Goal: Task Accomplishment & Management: Manage account settings

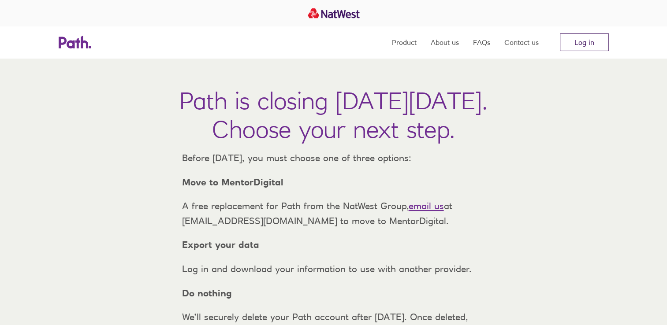
click at [574, 47] on link "Log in" at bounding box center [584, 42] width 49 height 18
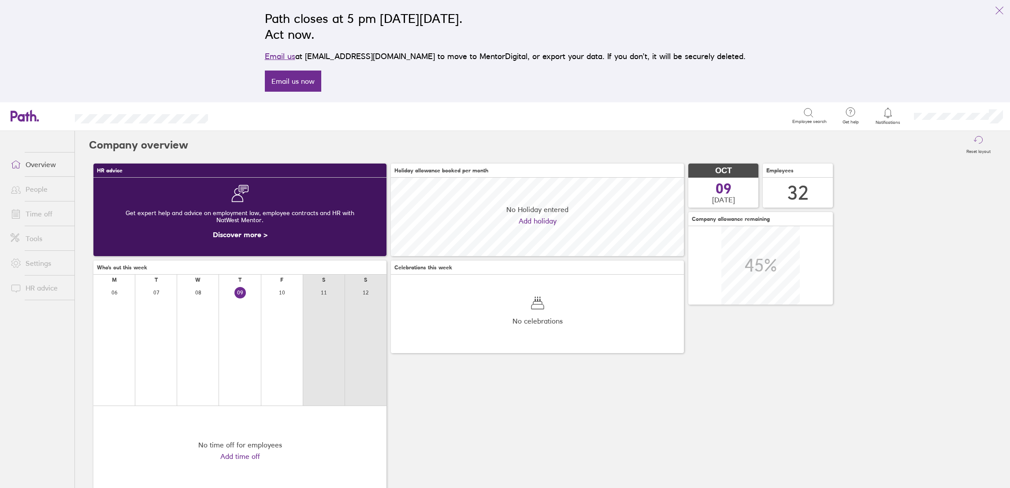
scroll to position [78, 293]
click at [43, 211] on link "Time off" at bounding box center [39, 214] width 71 height 18
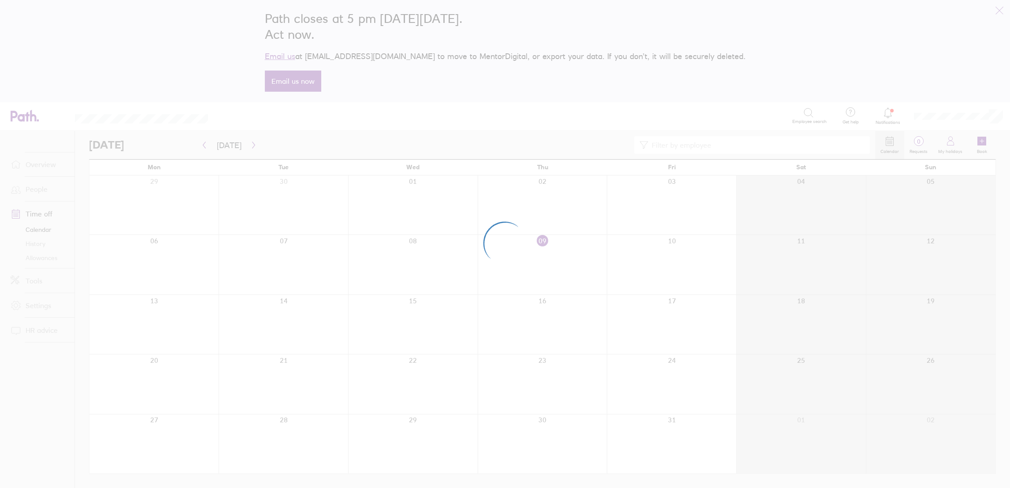
click at [30, 190] on div at bounding box center [505, 244] width 1010 height 488
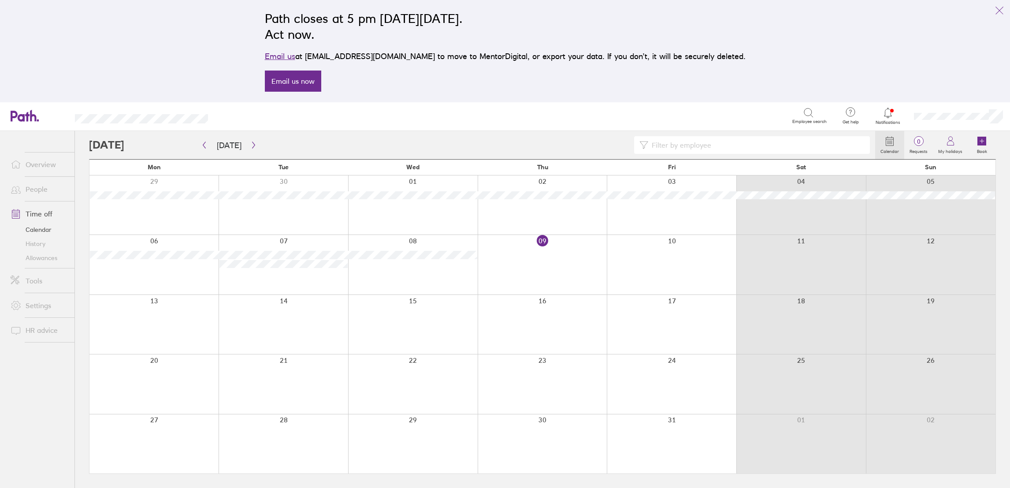
click at [41, 190] on link "People" at bounding box center [39, 189] width 71 height 18
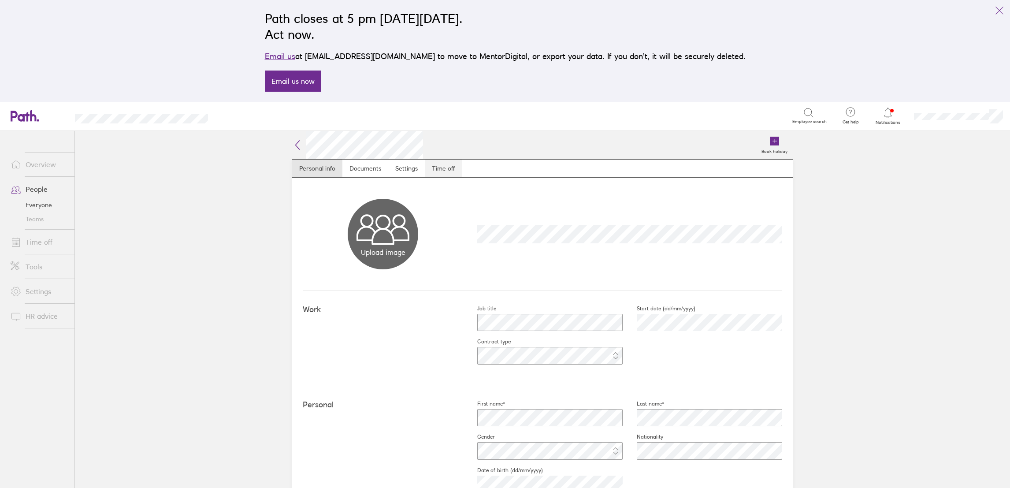
click at [450, 171] on link "Time off" at bounding box center [443, 168] width 37 height 18
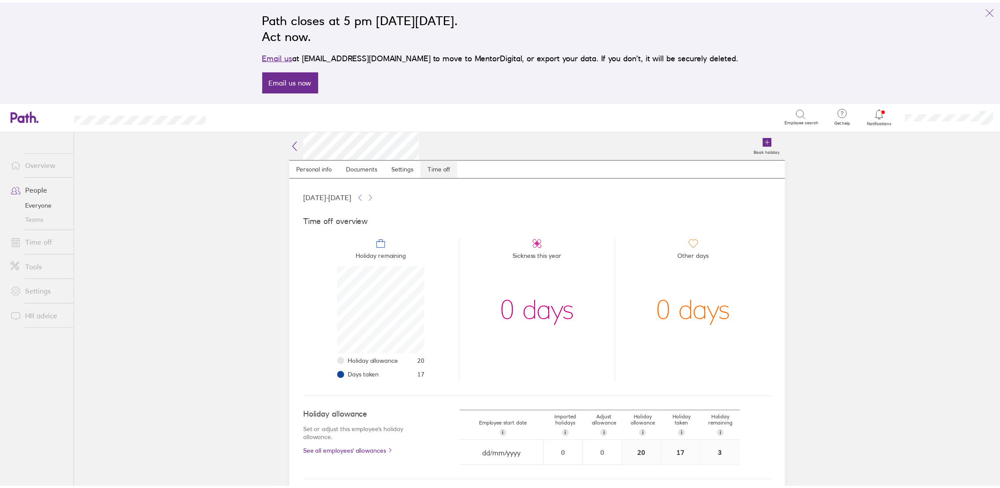
scroll to position [88, 88]
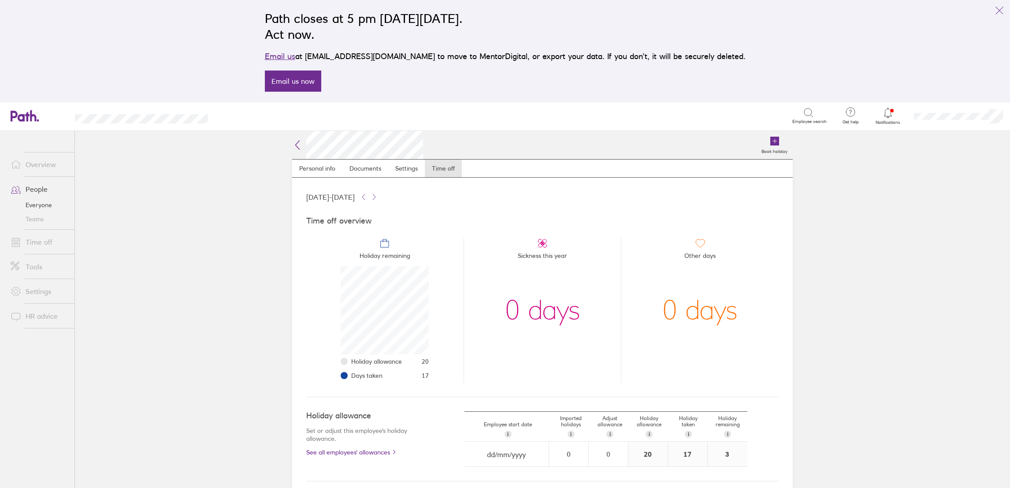
click at [55, 243] on link "Time off" at bounding box center [39, 242] width 71 height 18
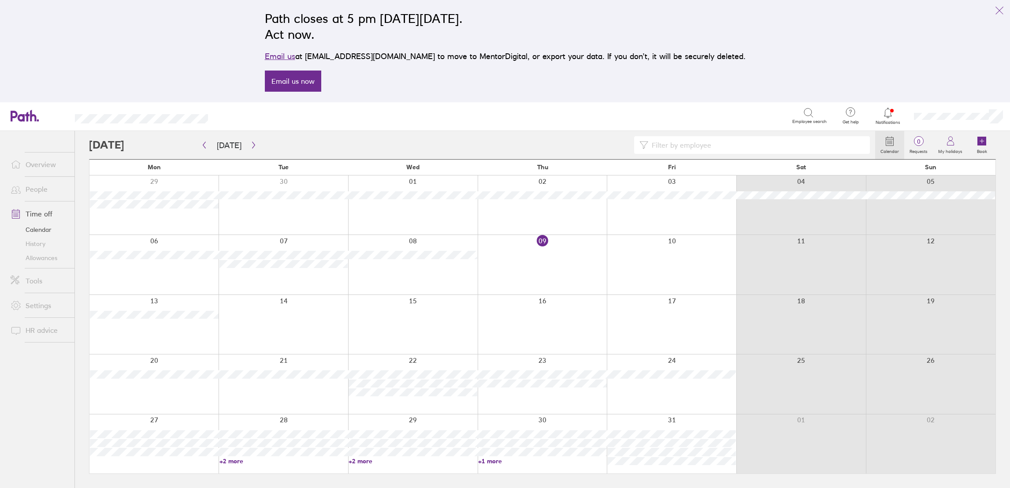
click at [237, 462] on link "+2 more" at bounding box center [283, 461] width 129 height 8
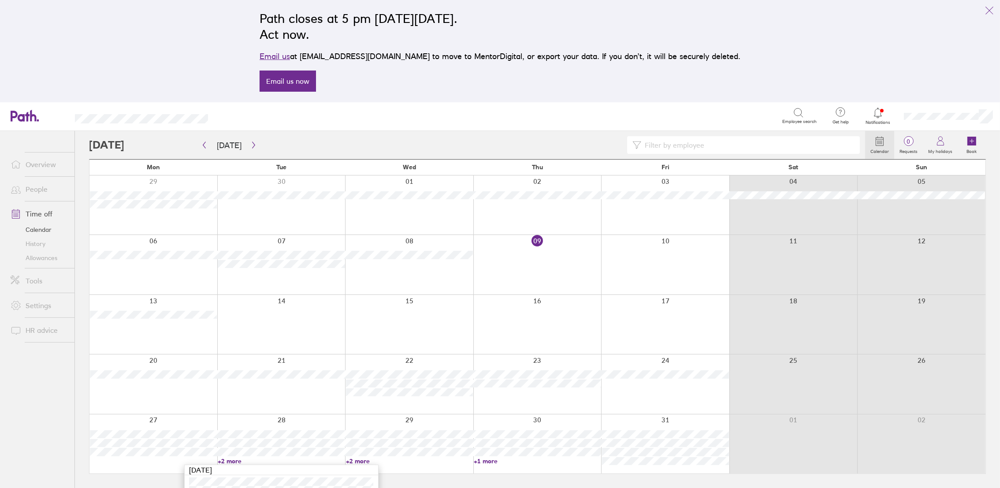
scroll to position [36, 0]
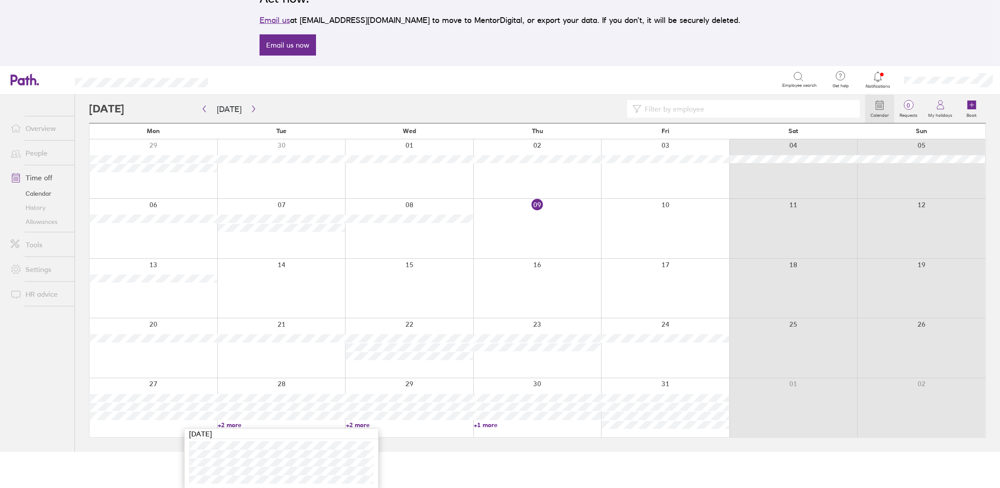
click at [363, 425] on link "+2 more" at bounding box center [409, 425] width 127 height 8
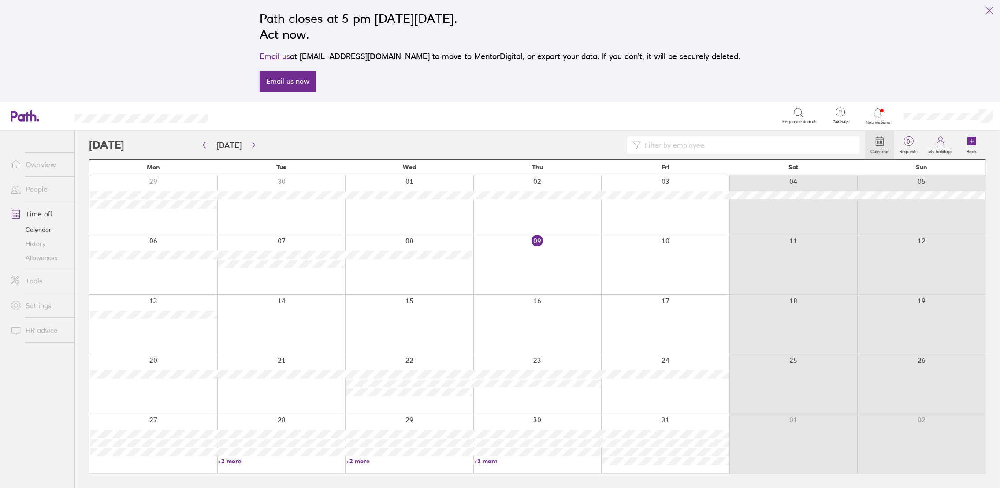
scroll to position [0, 0]
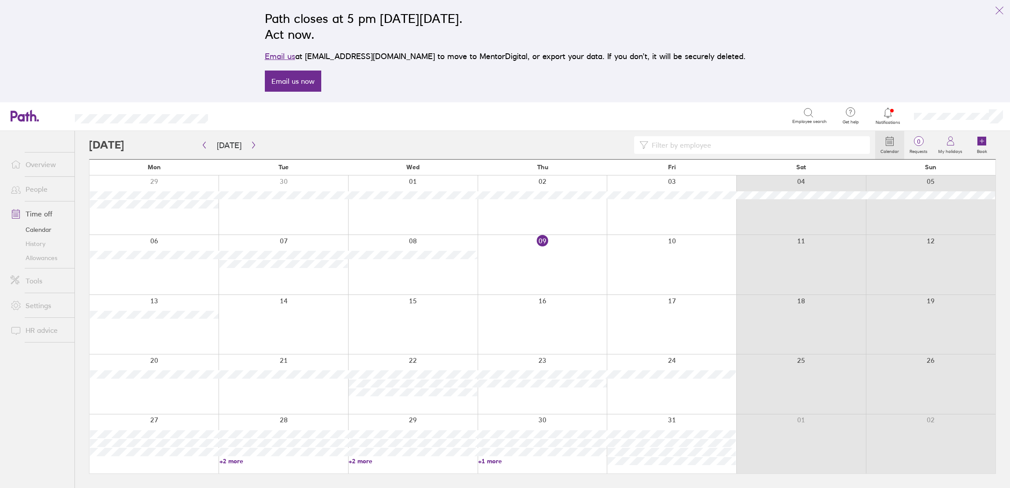
click at [368, 461] on link "+2 more" at bounding box center [412, 461] width 129 height 8
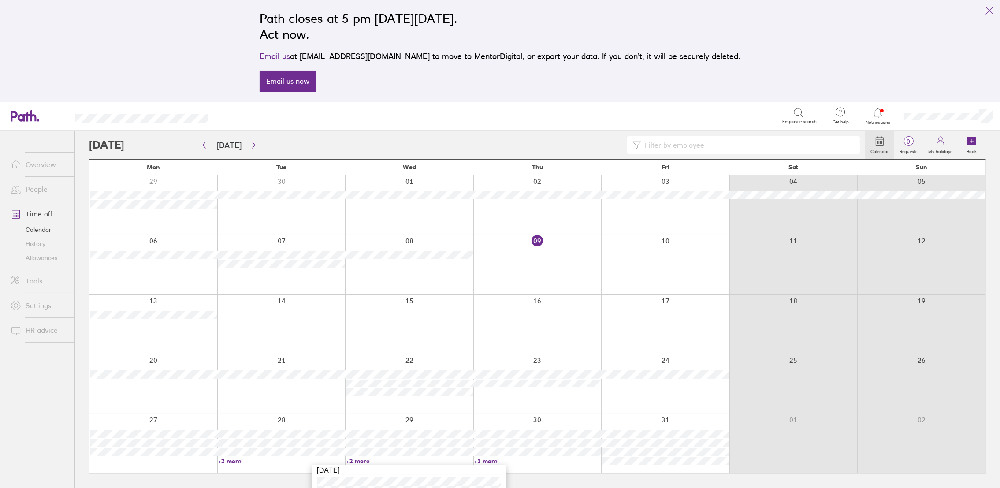
scroll to position [36, 0]
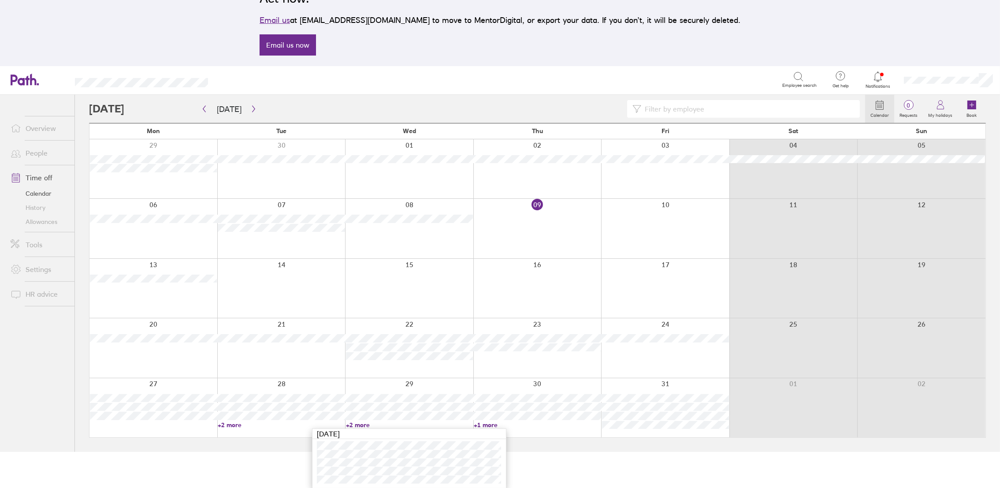
click at [237, 426] on link "+2 more" at bounding box center [281, 425] width 127 height 8
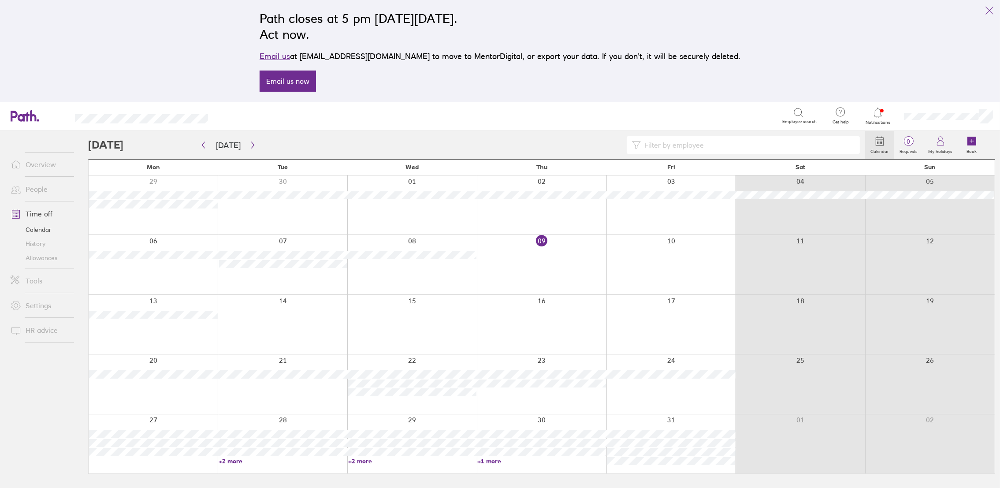
scroll to position [0, 0]
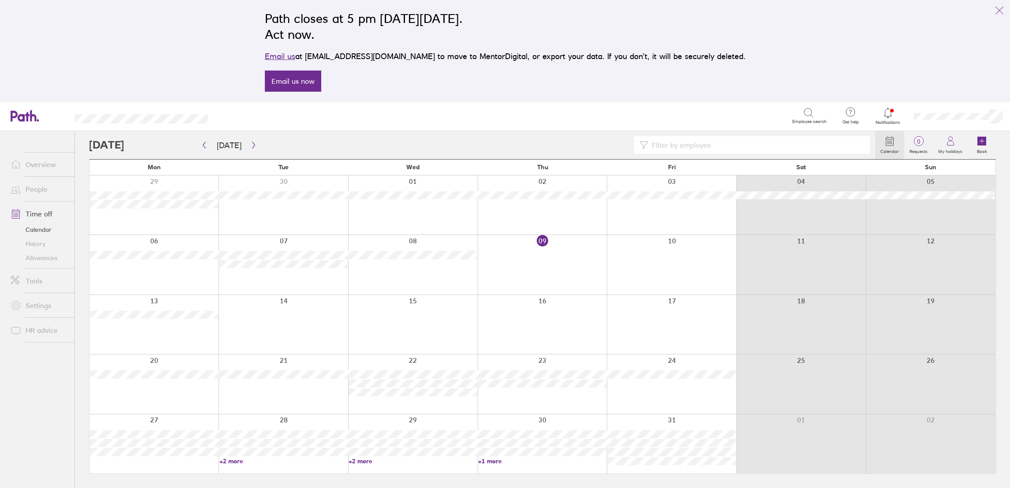
click at [237, 458] on link "+2 more" at bounding box center [283, 461] width 129 height 8
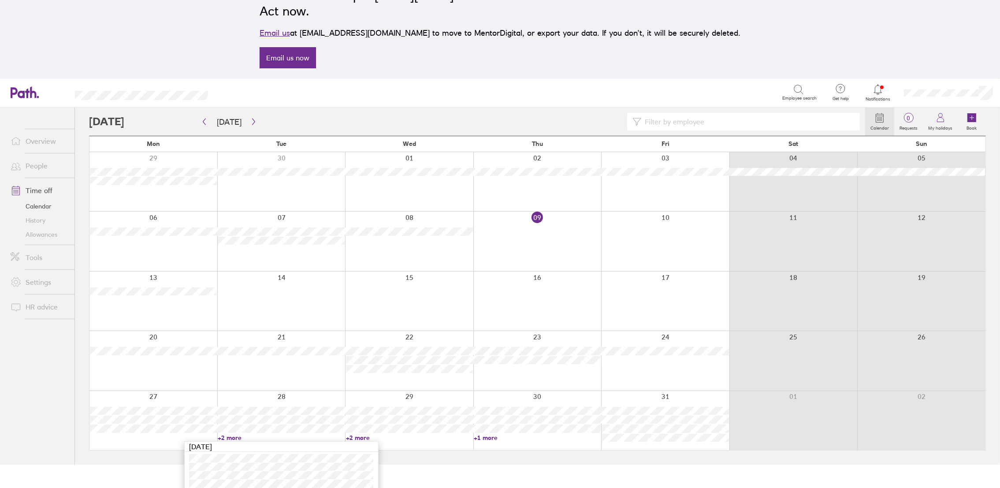
scroll to position [36, 0]
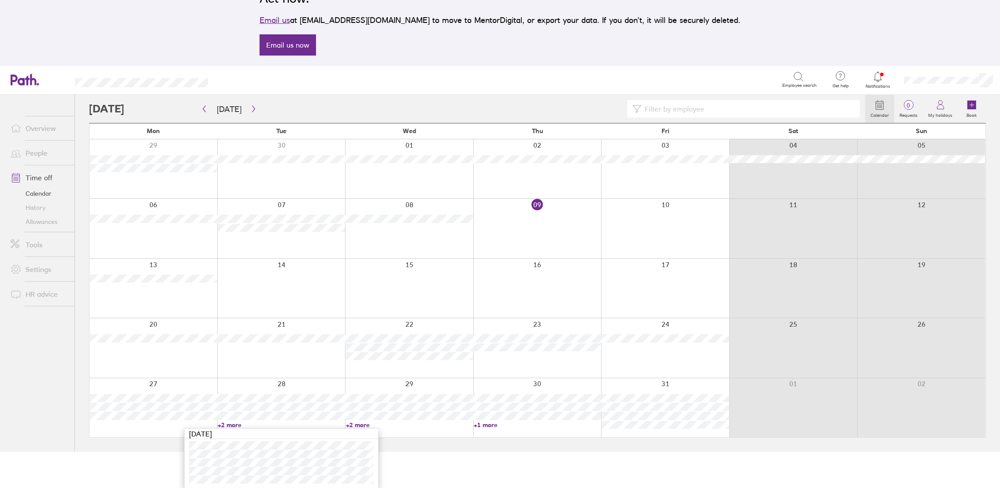
click at [364, 424] on link "+2 more" at bounding box center [409, 425] width 127 height 8
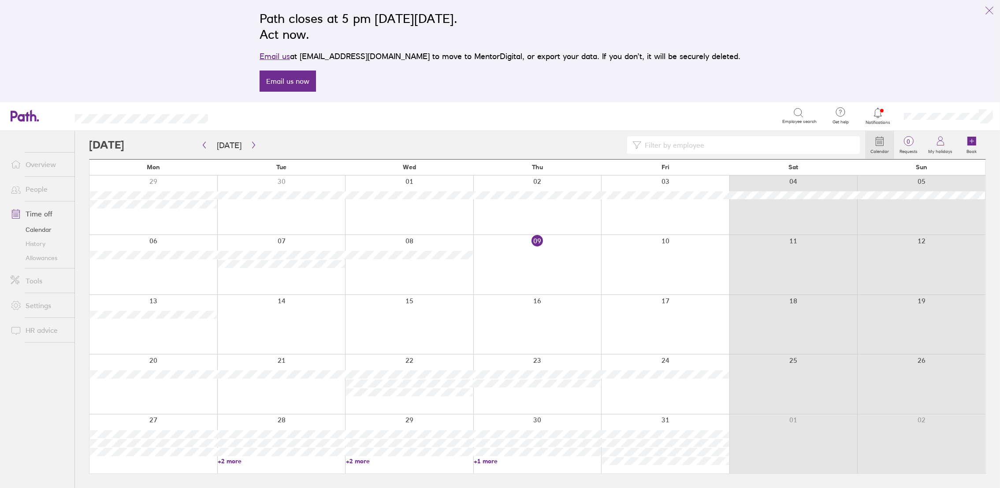
scroll to position [0, 0]
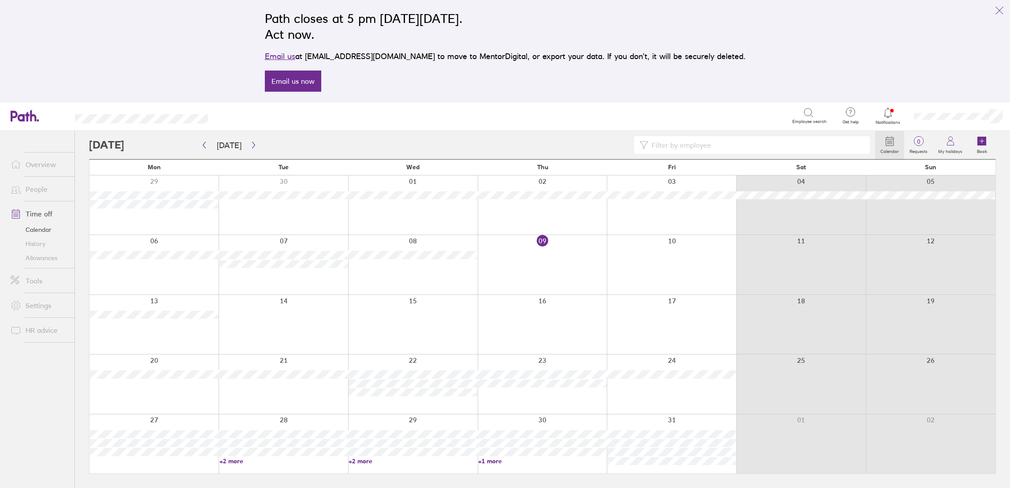
click at [361, 458] on link "+2 more" at bounding box center [412, 461] width 129 height 8
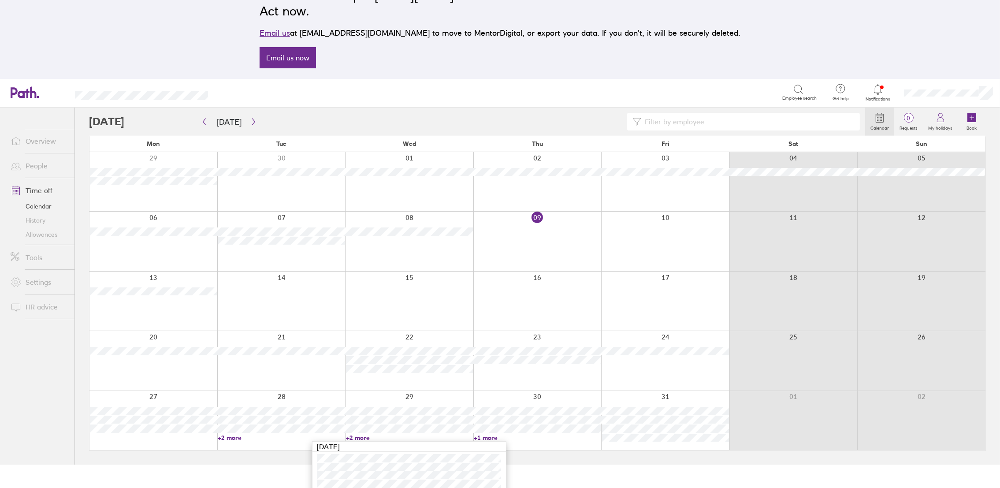
scroll to position [36, 0]
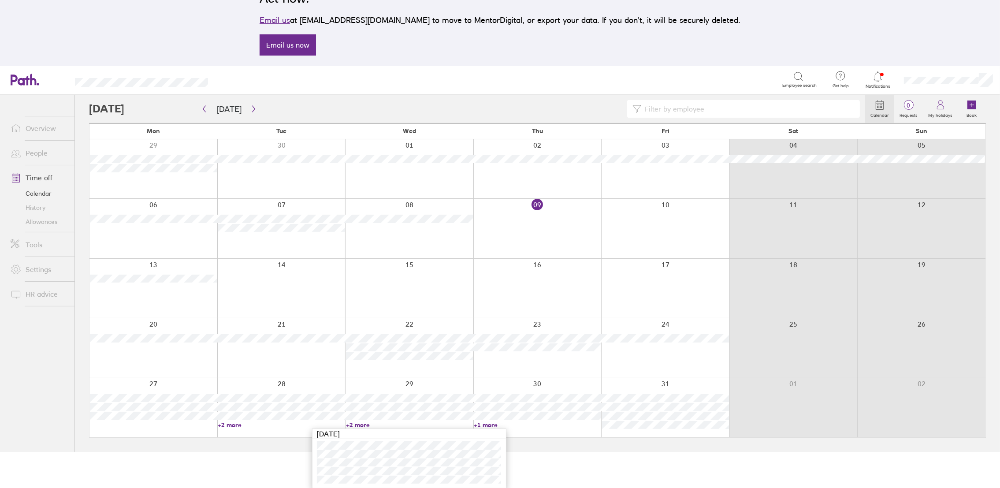
click at [492, 426] on link "+1 more" at bounding box center [537, 425] width 127 height 8
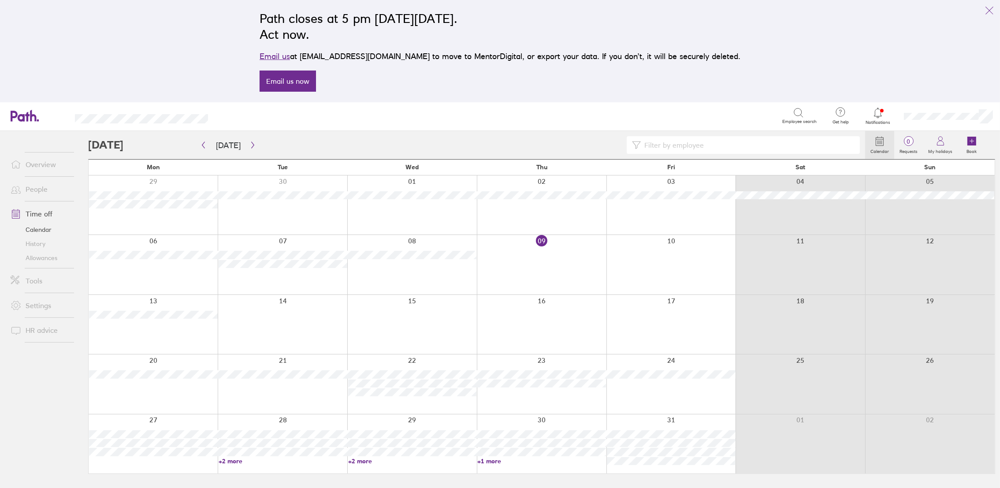
scroll to position [0, 0]
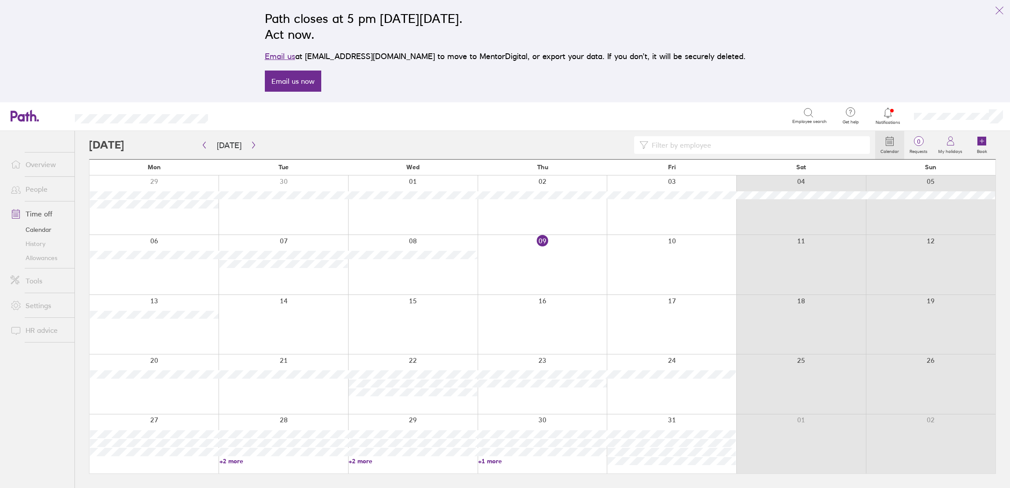
click at [491, 458] on link "+1 more" at bounding box center [542, 461] width 129 height 8
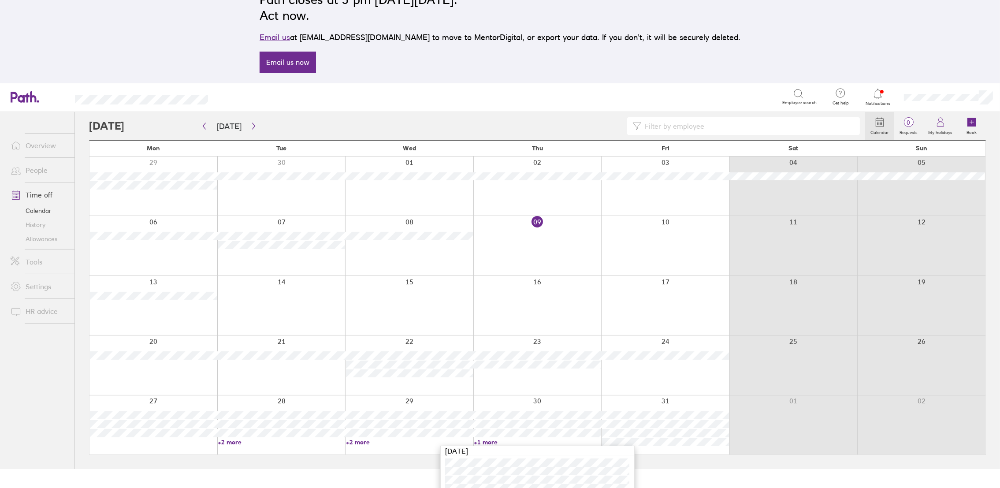
scroll to position [28, 0]
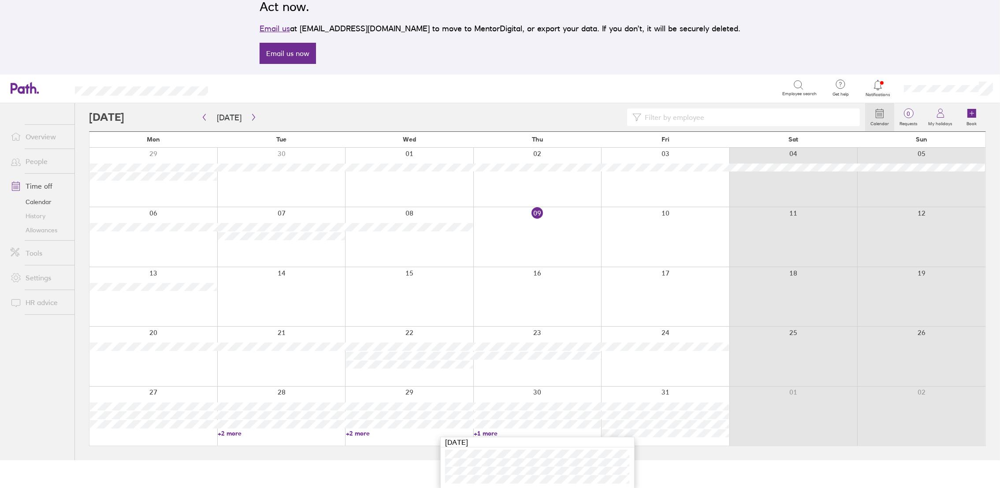
click at [41, 159] on link "People" at bounding box center [39, 161] width 71 height 18
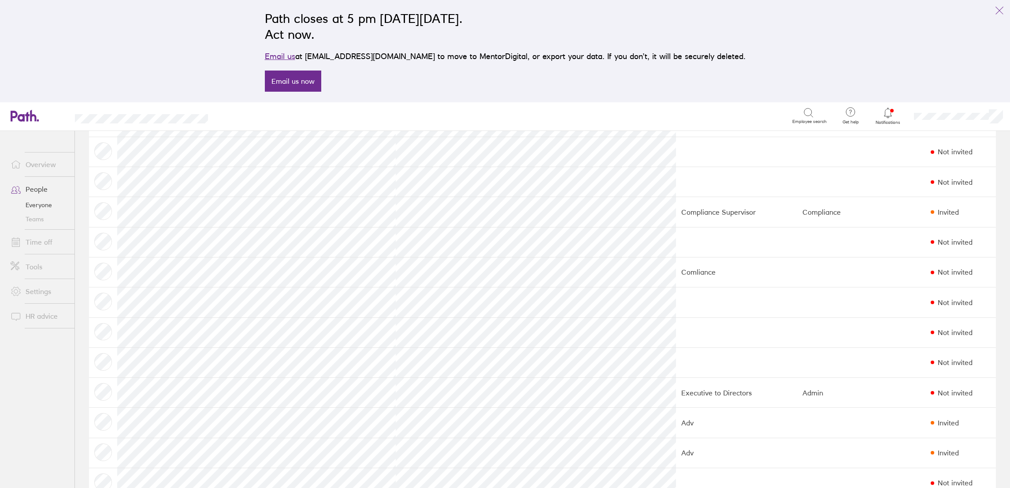
scroll to position [285, 0]
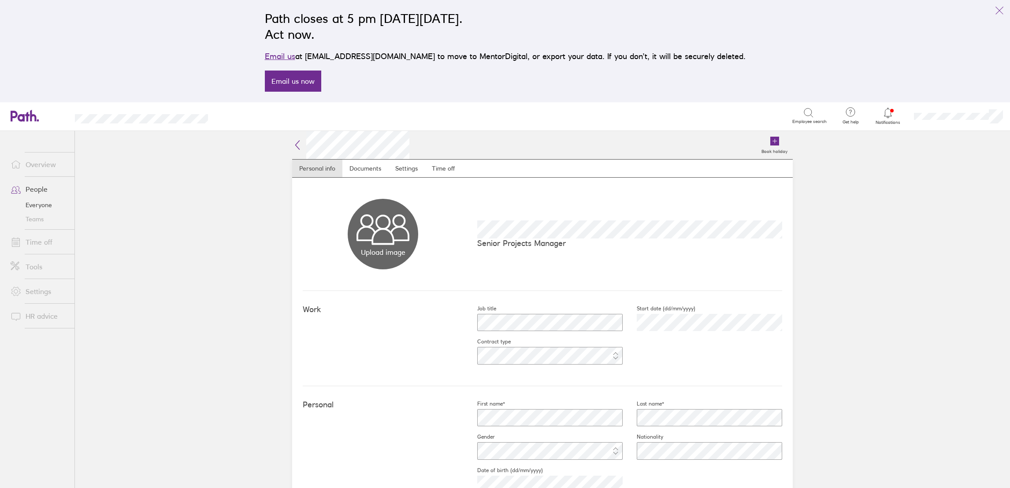
click at [33, 184] on link "People" at bounding box center [39, 189] width 71 height 18
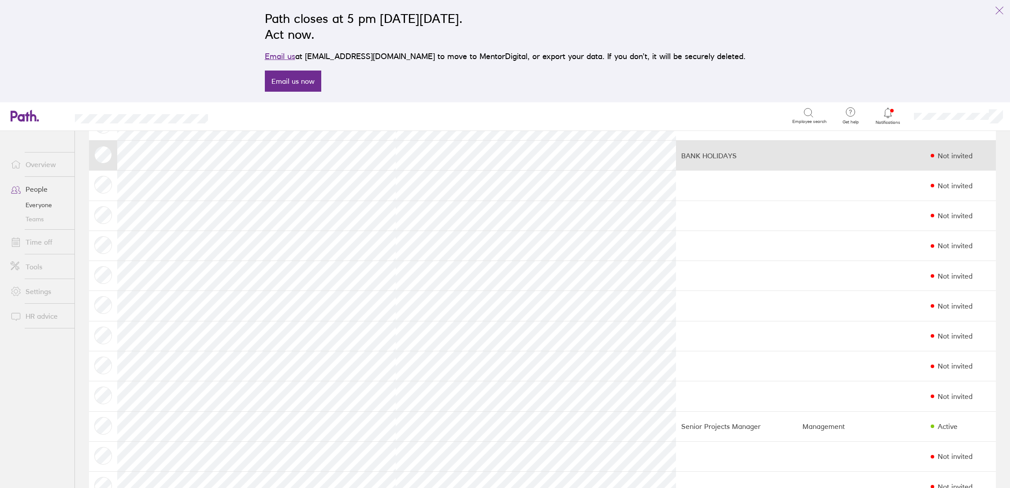
scroll to position [132, 0]
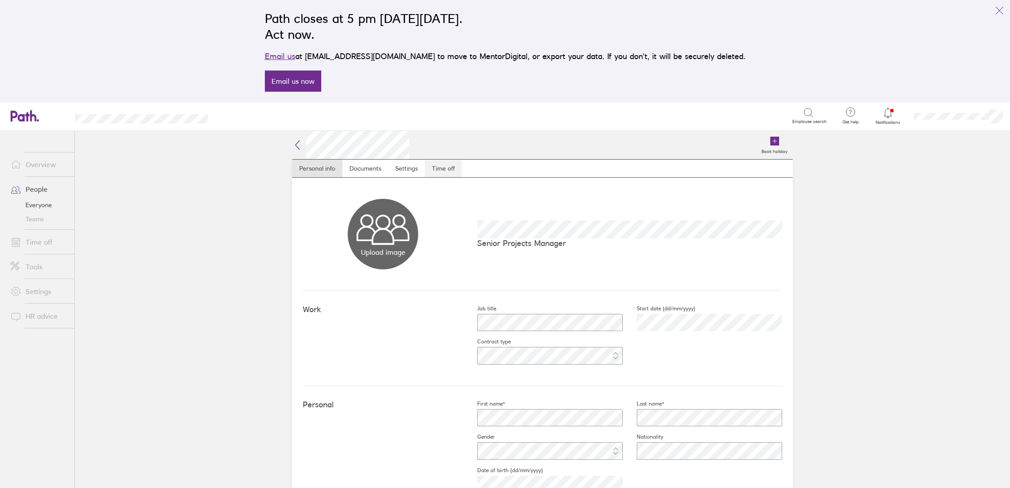
click at [433, 172] on link "Time off" at bounding box center [443, 168] width 37 height 18
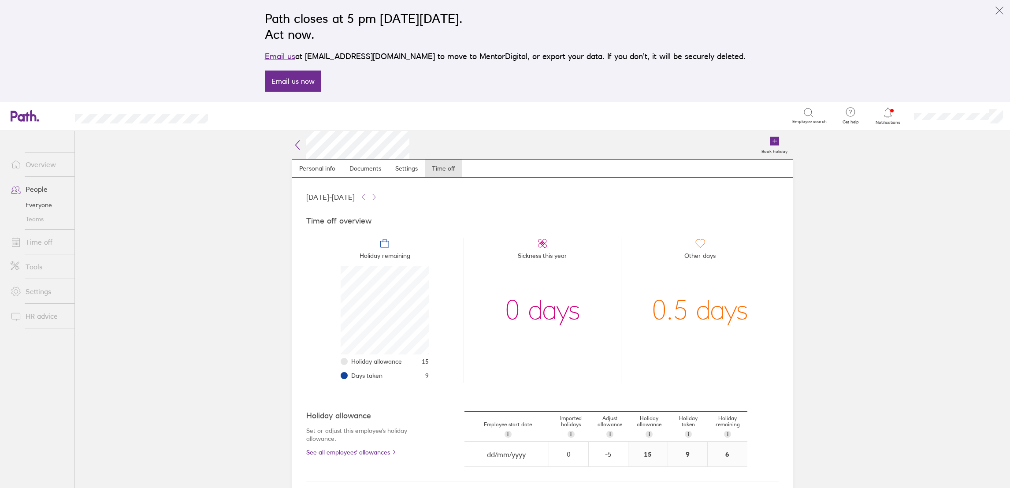
scroll to position [66, 0]
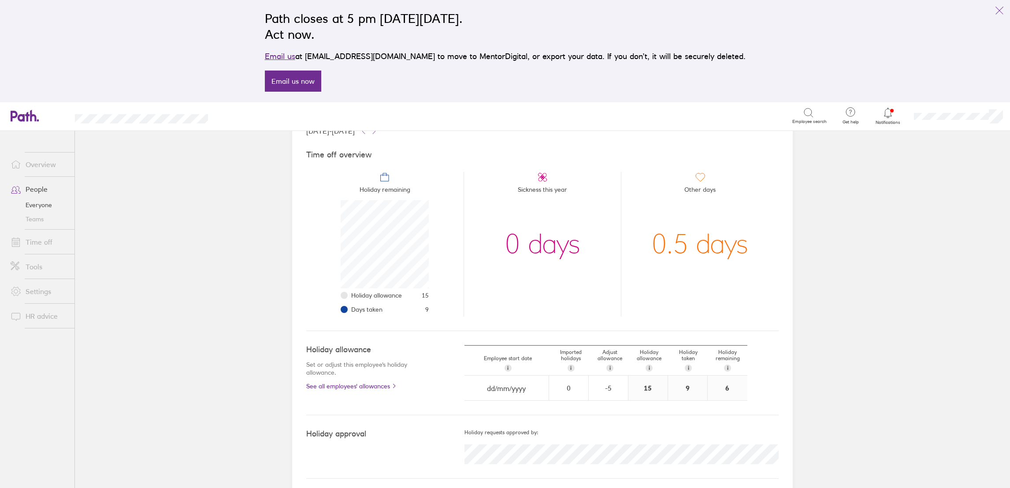
click at [49, 243] on link "Time off" at bounding box center [39, 242] width 71 height 18
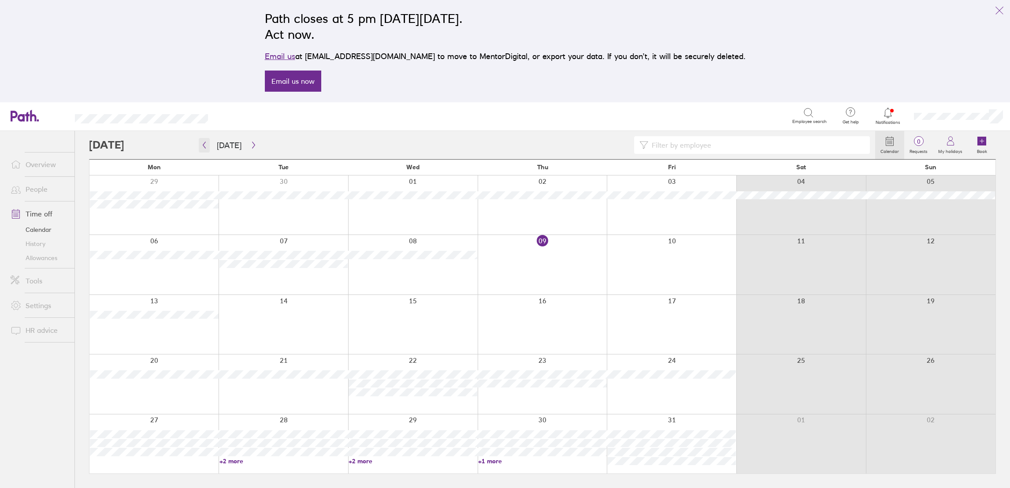
click at [204, 143] on icon "button" at bounding box center [204, 144] width 7 height 7
click at [701, 145] on input at bounding box center [756, 145] width 216 height 17
click at [640, 146] on icon at bounding box center [643, 145] width 9 height 9
click at [646, 145] on icon at bounding box center [643, 145] width 9 height 9
click at [645, 142] on icon at bounding box center [643, 145] width 9 height 9
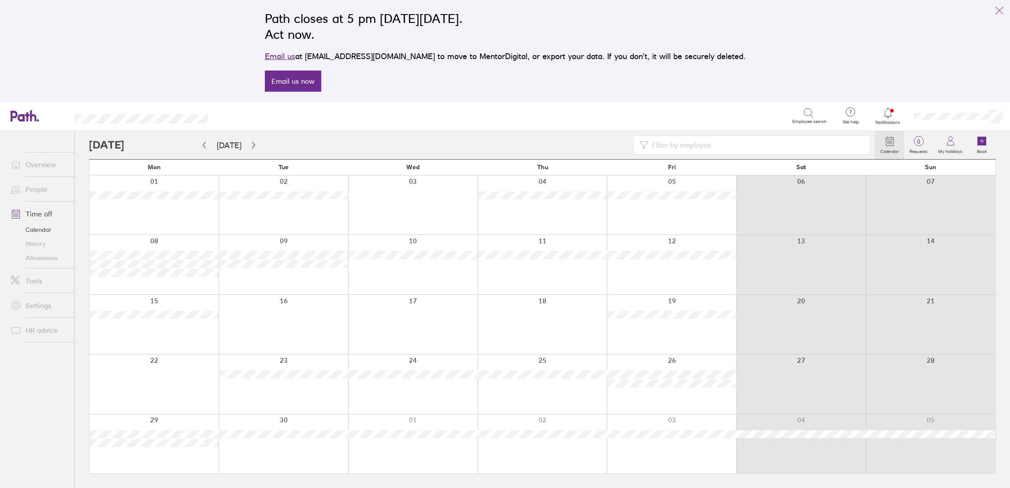
drag, startPoint x: 670, startPoint y: 145, endPoint x: 664, endPoint y: 145, distance: 6.2
click at [669, 144] on input at bounding box center [756, 145] width 216 height 17
click at [998, 9] on icon "link" at bounding box center [999, 10] width 11 height 11
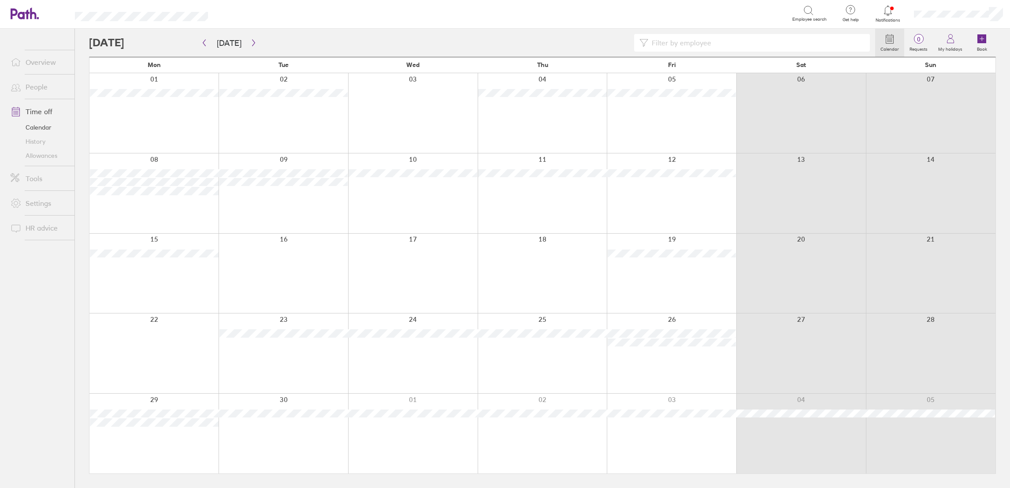
click at [644, 40] on icon at bounding box center [643, 42] width 9 height 9
click at [648, 40] on icon at bounding box center [643, 42] width 9 height 9
drag, startPoint x: 203, startPoint y: 40, endPoint x: -18, endPoint y: 236, distance: 295.3
click at [0, 236] on html "Search Employee search Get help FAQs Contact us Notifications My profile Sign o…" at bounding box center [505, 244] width 1010 height 488
click at [44, 196] on link "Settings" at bounding box center [39, 203] width 71 height 18
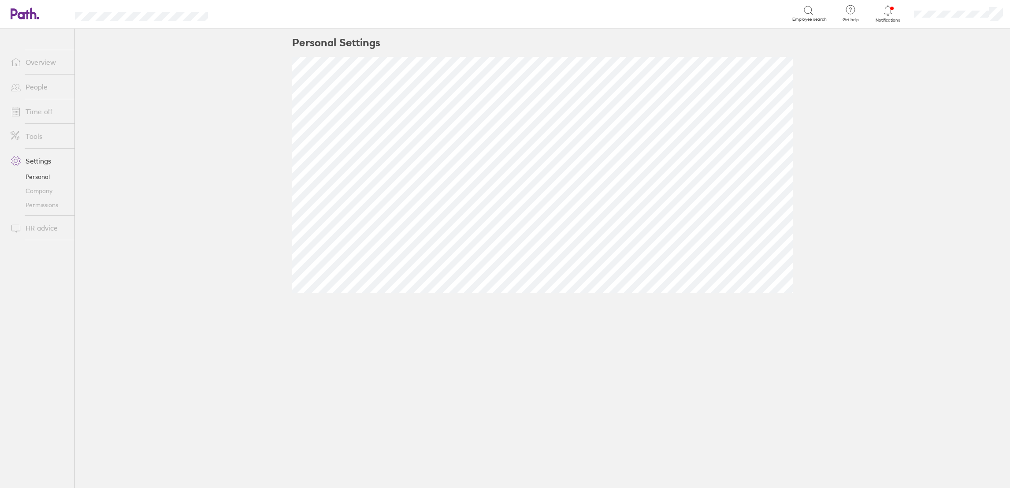
click at [36, 141] on link "Tools" at bounding box center [39, 136] width 71 height 18
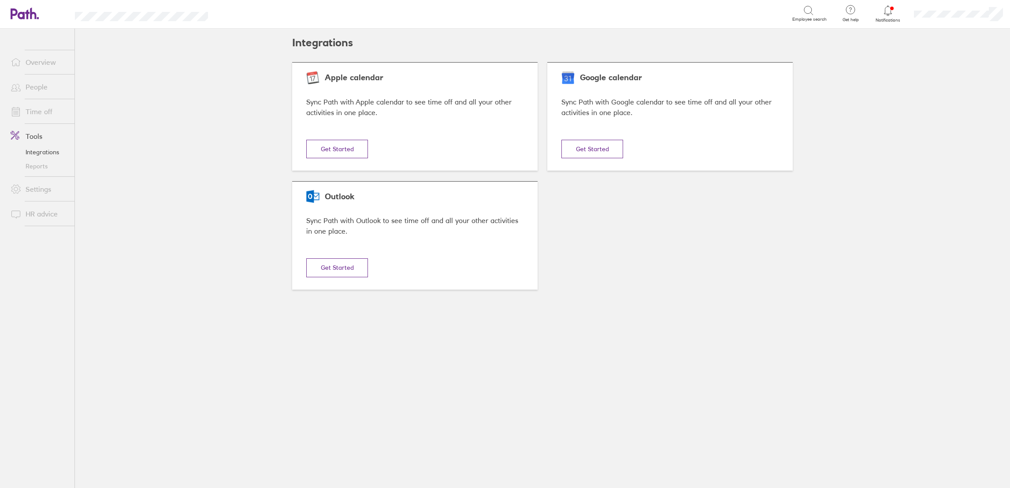
click at [38, 63] on link "Overview" at bounding box center [39, 62] width 71 height 18
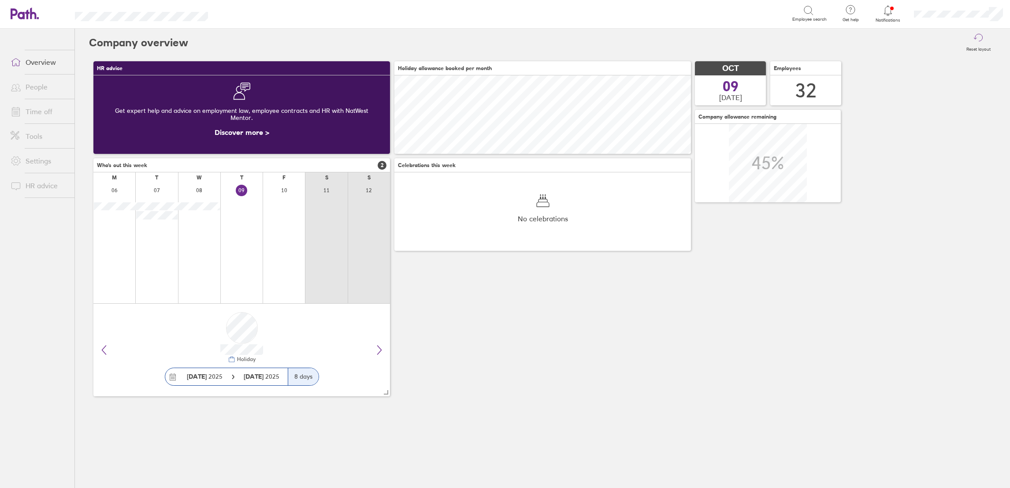
scroll to position [78, 296]
click at [33, 110] on link "Time off" at bounding box center [39, 112] width 71 height 18
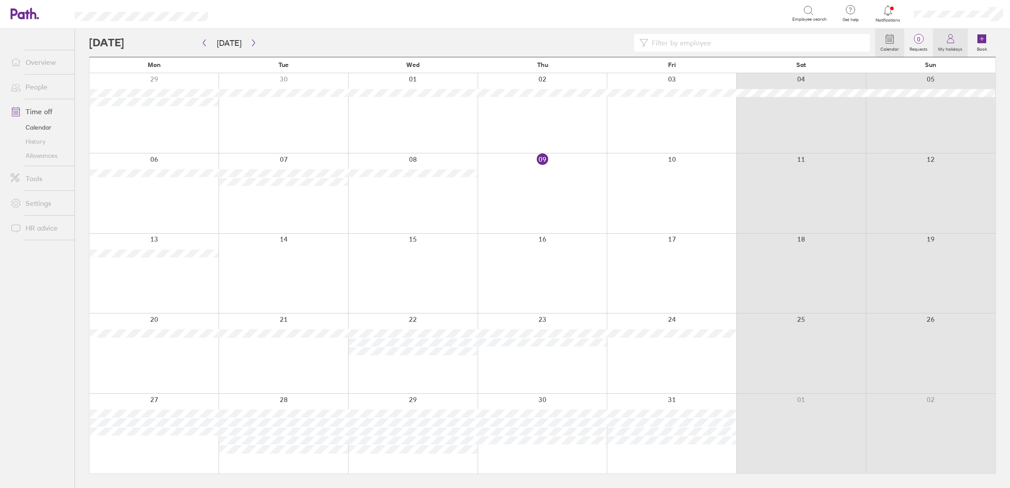
click at [949, 43] on icon at bounding box center [950, 41] width 7 height 4
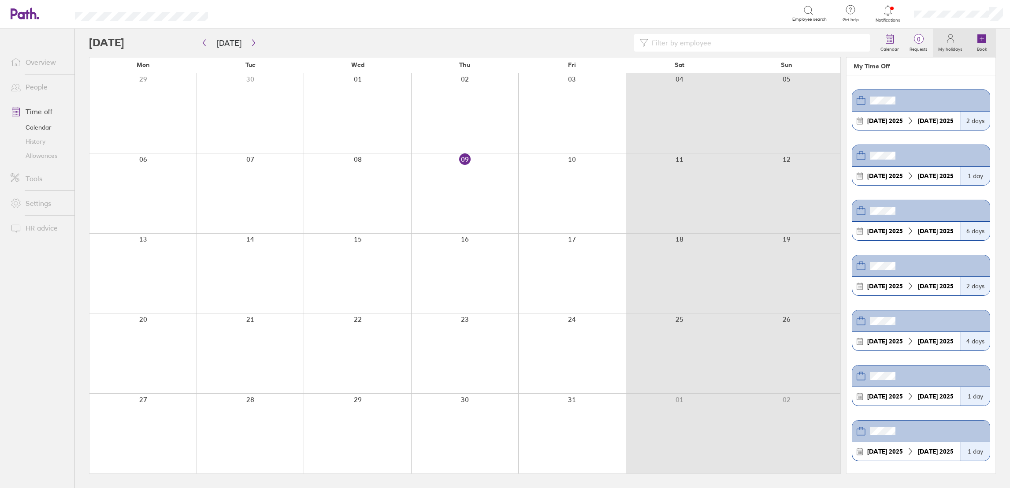
click at [981, 40] on icon at bounding box center [981, 38] width 9 height 9
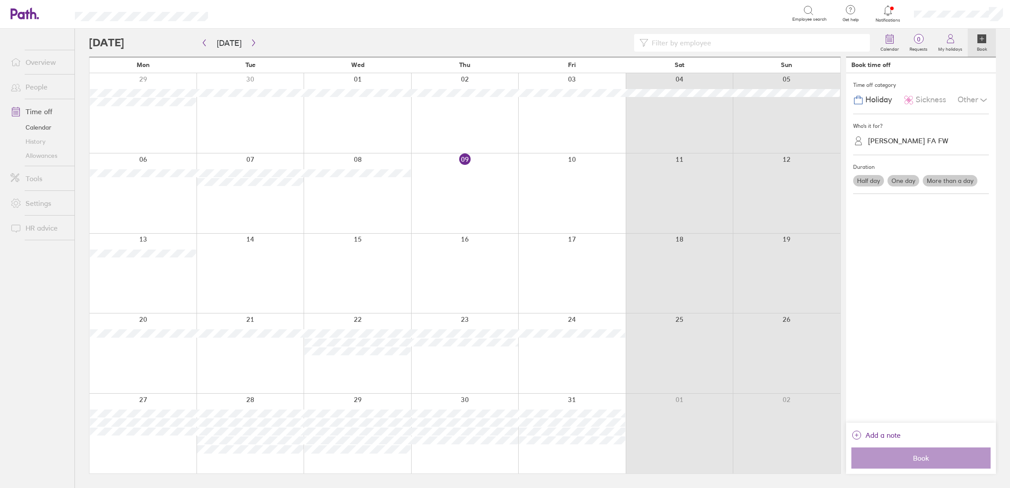
click at [898, 148] on div "[PERSON_NAME] FA FW" at bounding box center [925, 141] width 125 height 17
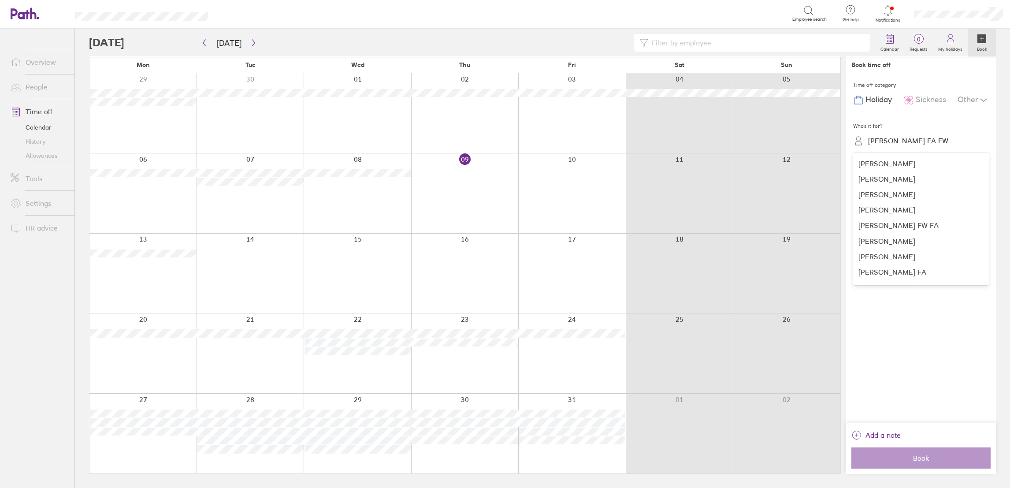
scroll to position [330, 0]
click at [900, 278] on div "[PERSON_NAME]" at bounding box center [921, 281] width 136 height 15
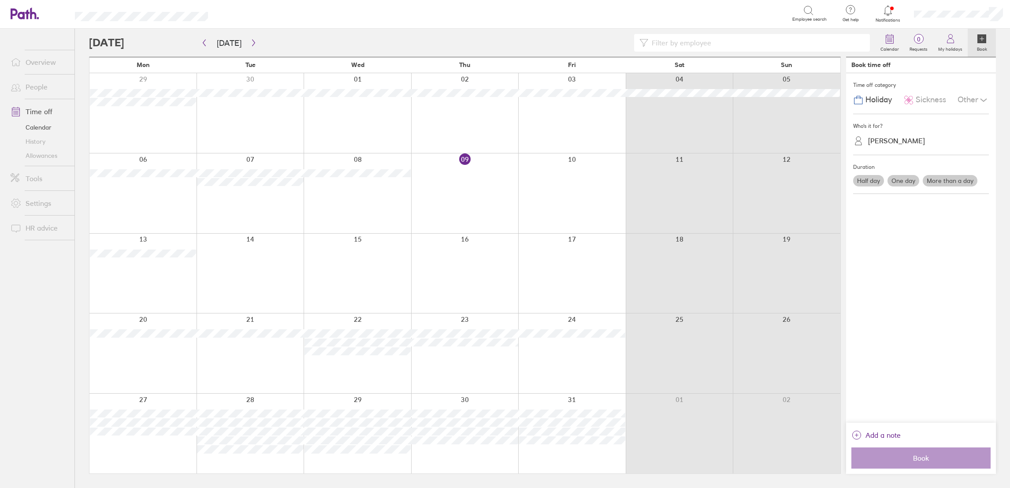
click at [908, 182] on label "One day" at bounding box center [903, 180] width 32 height 11
click at [0, 0] on input "One day" at bounding box center [0, 0] width 0 height 0
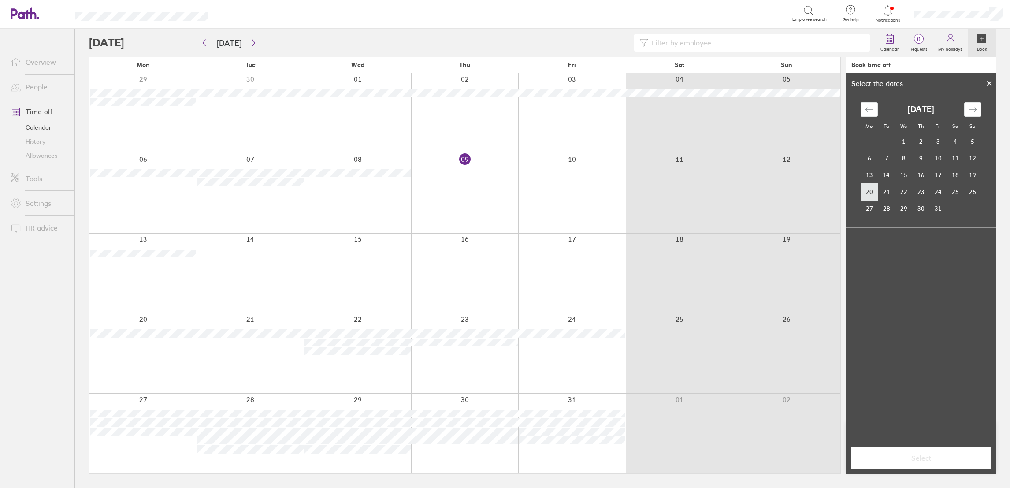
click at [874, 190] on td "20" at bounding box center [868, 191] width 17 height 17
click at [920, 458] on span "Select" at bounding box center [920, 458] width 127 height 8
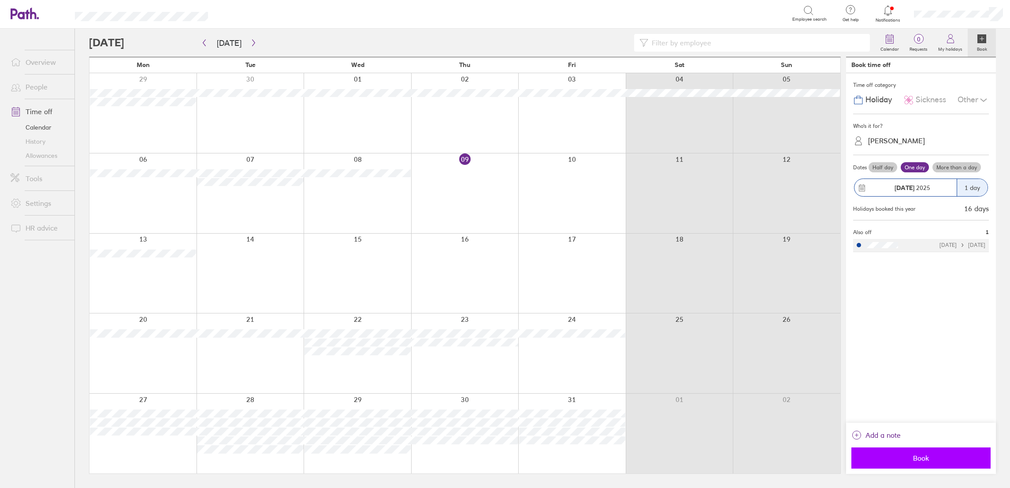
click at [926, 452] on button "Book" at bounding box center [920, 457] width 139 height 21
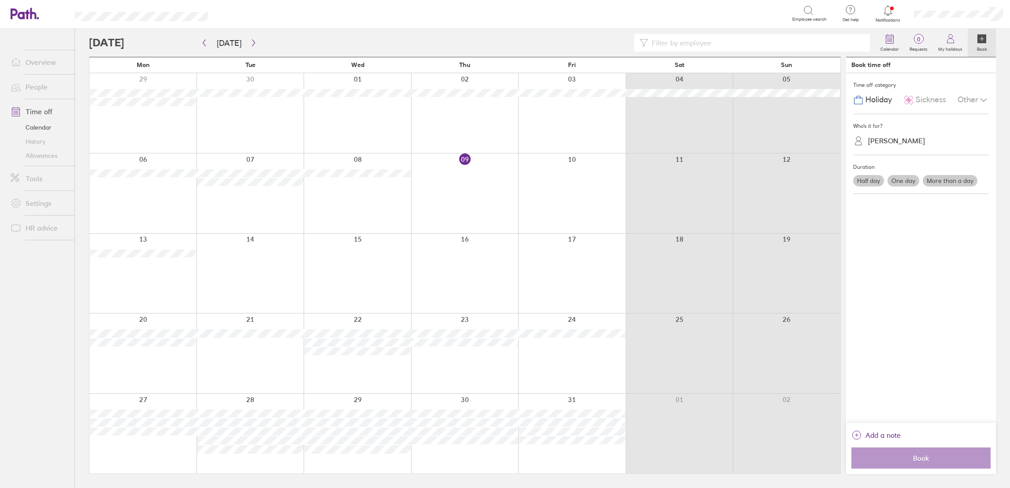
click at [895, 142] on div "[PERSON_NAME]" at bounding box center [896, 141] width 57 height 8
click at [908, 144] on div "[PERSON_NAME]" at bounding box center [896, 141] width 57 height 8
click at [907, 177] on label "One day" at bounding box center [903, 180] width 32 height 11
click at [0, 0] on input "One day" at bounding box center [0, 0] width 0 height 0
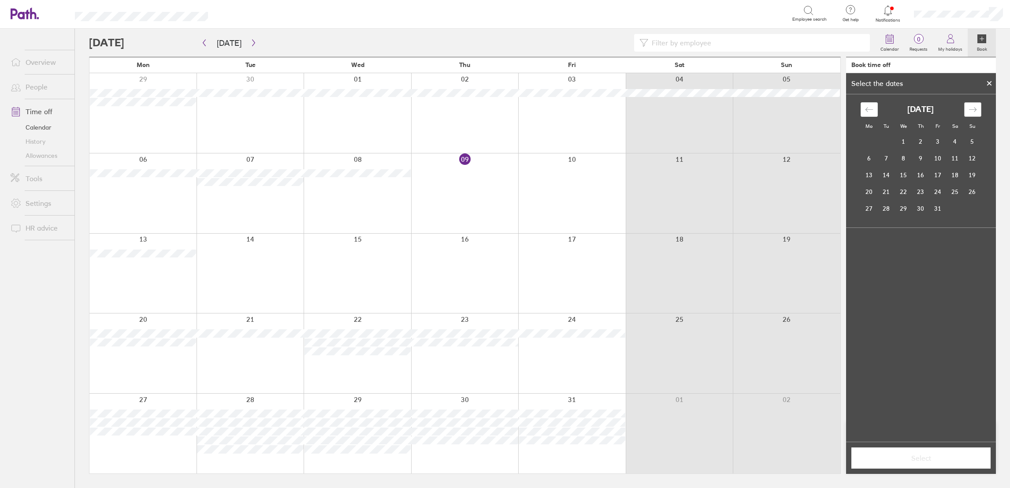
click at [969, 109] on icon "Move forward to switch to the next month." at bounding box center [972, 109] width 8 height 8
click at [902, 136] on td "3" at bounding box center [903, 141] width 17 height 17
click at [921, 454] on span "Select" at bounding box center [920, 458] width 127 height 8
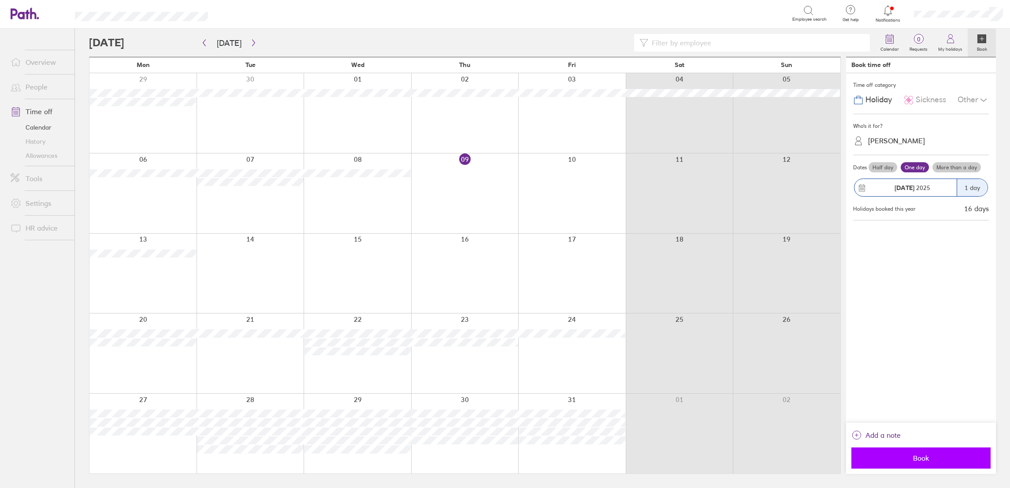
click at [945, 456] on span "Book" at bounding box center [920, 458] width 127 height 8
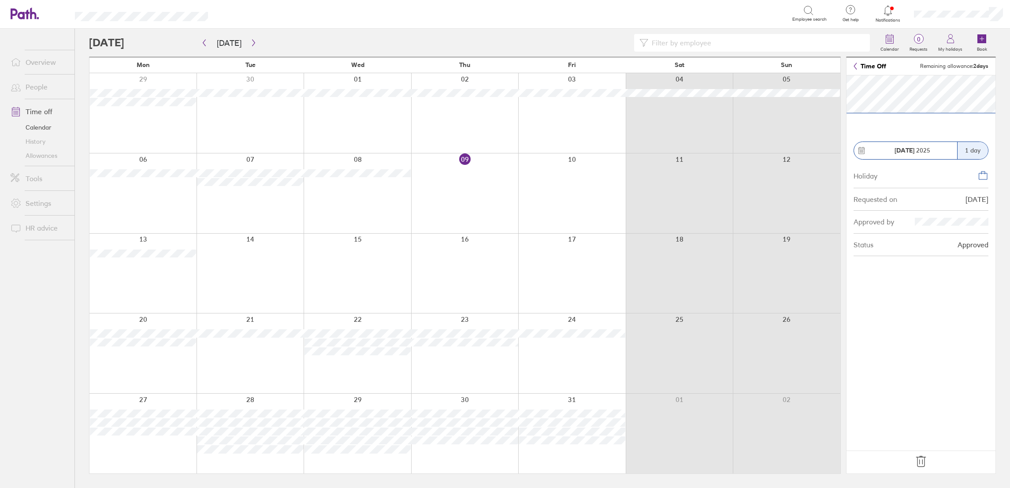
click at [919, 463] on icon at bounding box center [920, 461] width 9 height 11
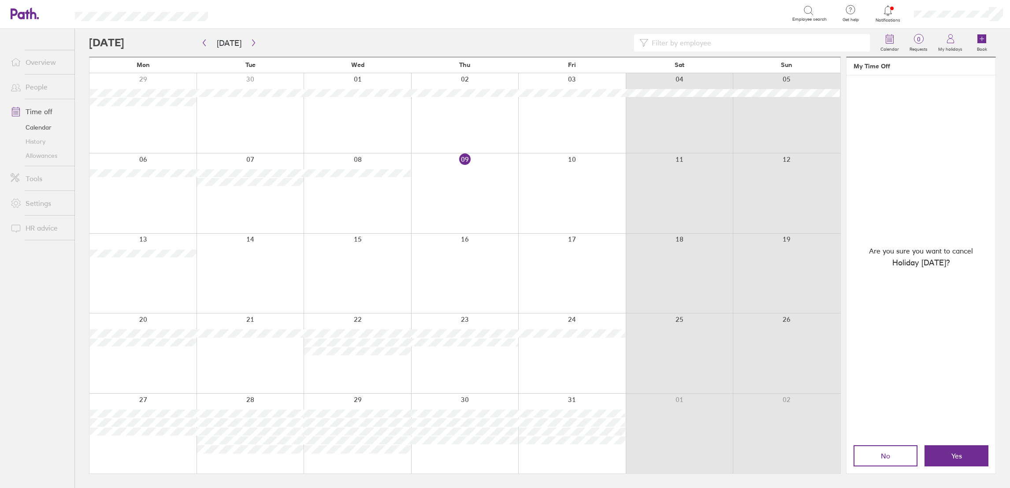
click at [969, 451] on button "Yes" at bounding box center [956, 455] width 64 height 21
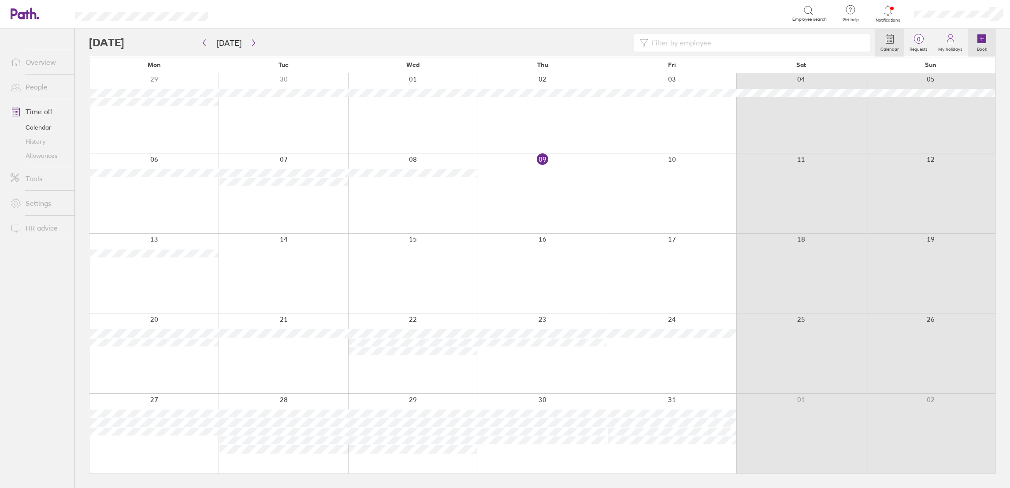
click at [982, 43] on icon at bounding box center [981, 38] width 9 height 9
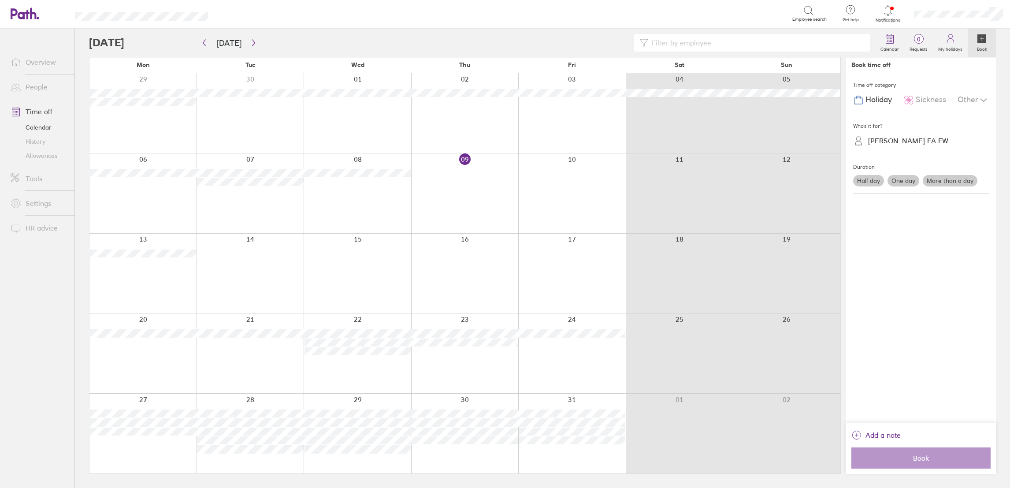
click at [898, 142] on div "[PERSON_NAME] FA FW" at bounding box center [908, 141] width 80 height 8
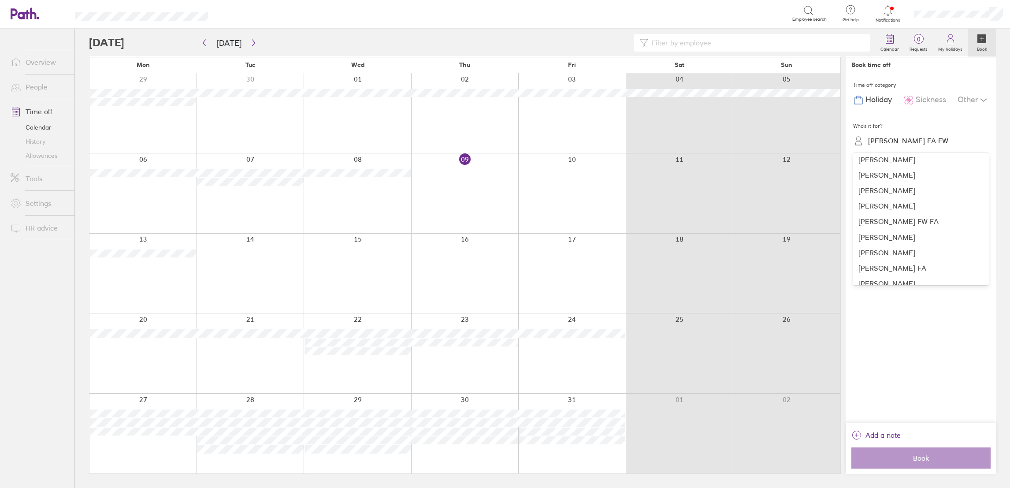
scroll to position [367, 0]
click at [907, 245] on div "[PERSON_NAME]" at bounding box center [921, 244] width 136 height 15
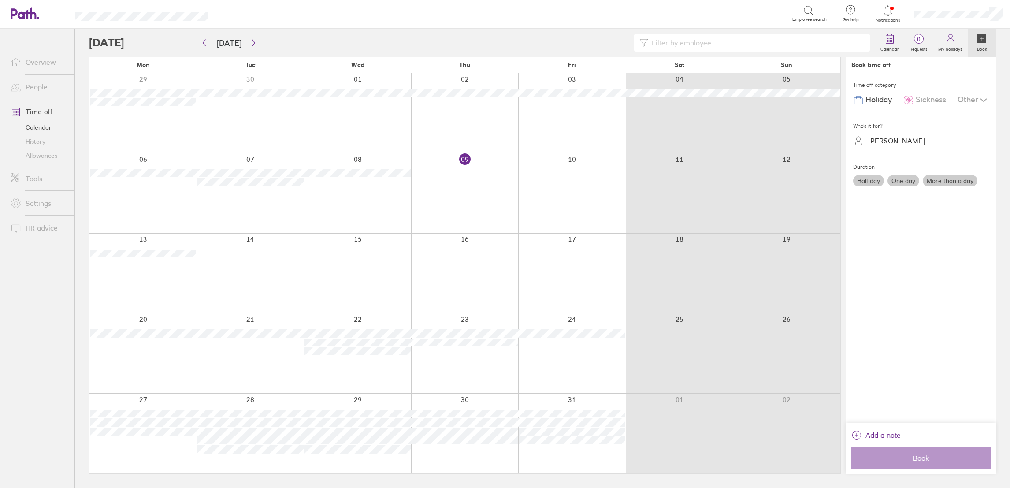
click at [912, 180] on label "One day" at bounding box center [903, 180] width 32 height 11
click at [0, 0] on input "One day" at bounding box center [0, 0] width 0 height 0
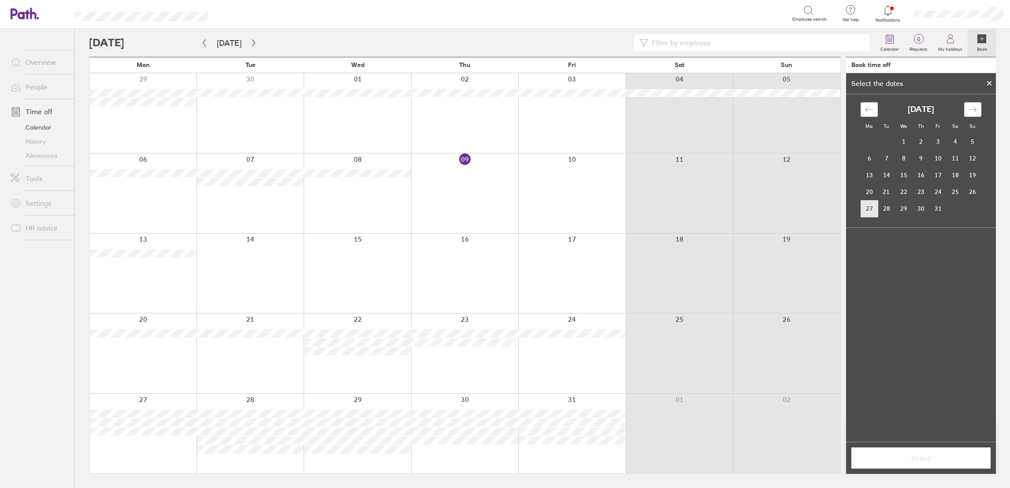
click at [869, 207] on td "27" at bounding box center [868, 208] width 17 height 17
click at [894, 455] on span "Select" at bounding box center [920, 458] width 127 height 8
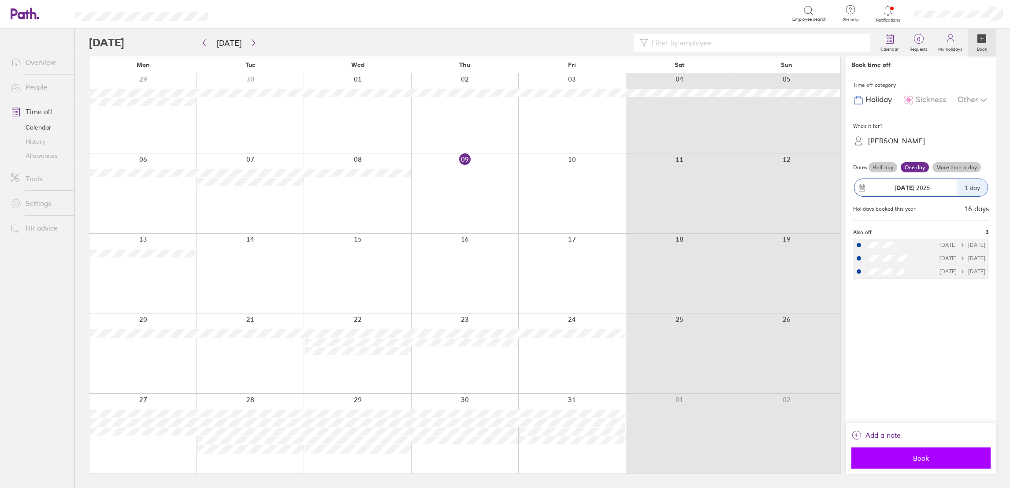
click at [914, 459] on span "Book" at bounding box center [920, 458] width 127 height 8
